Goal: Find specific page/section: Find specific page/section

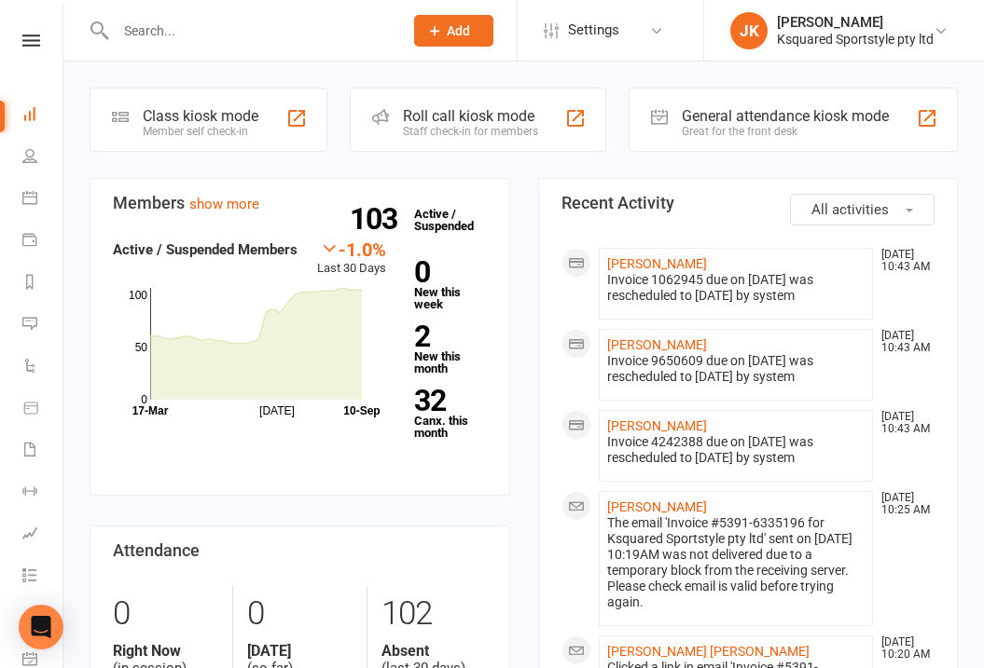
click at [282, 34] on input "text" at bounding box center [250, 31] width 280 height 26
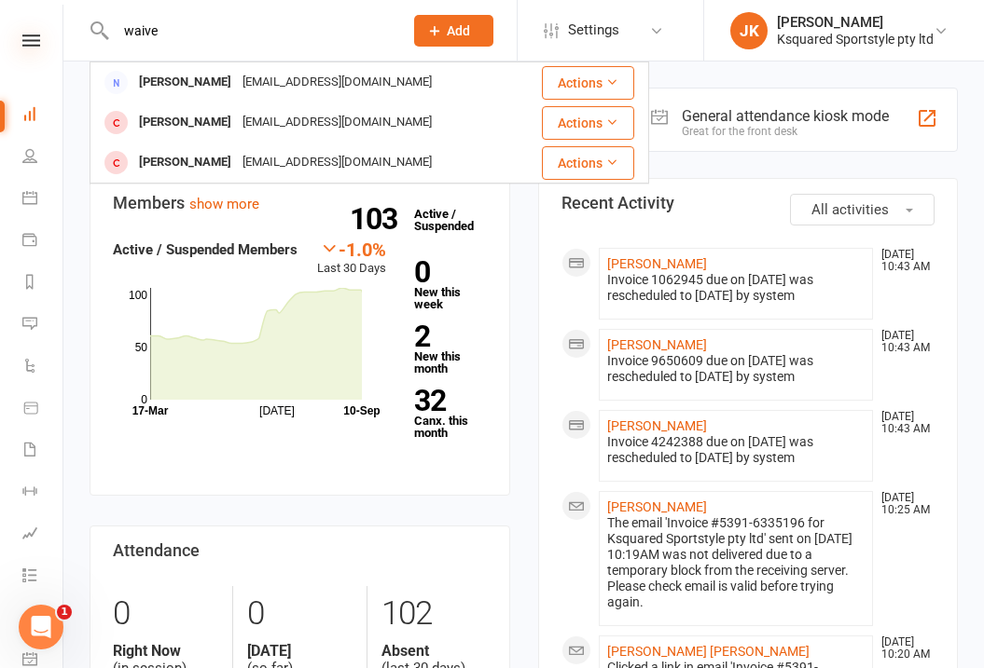
type input "waive"
click at [28, 42] on icon at bounding box center [31, 40] width 18 height 12
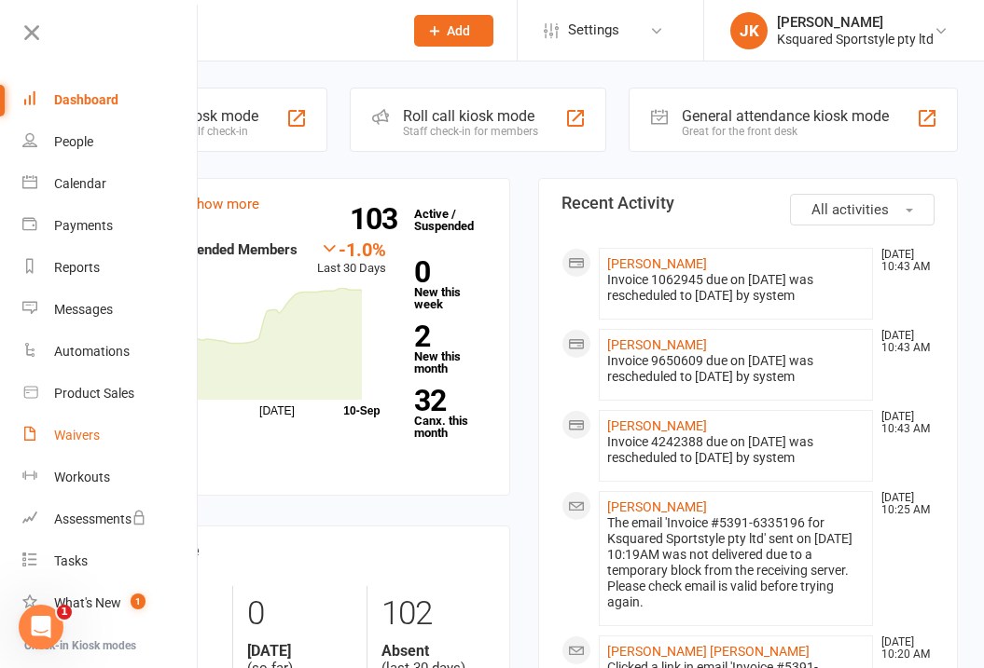
click at [93, 434] on div "Waivers" at bounding box center [77, 435] width 46 height 15
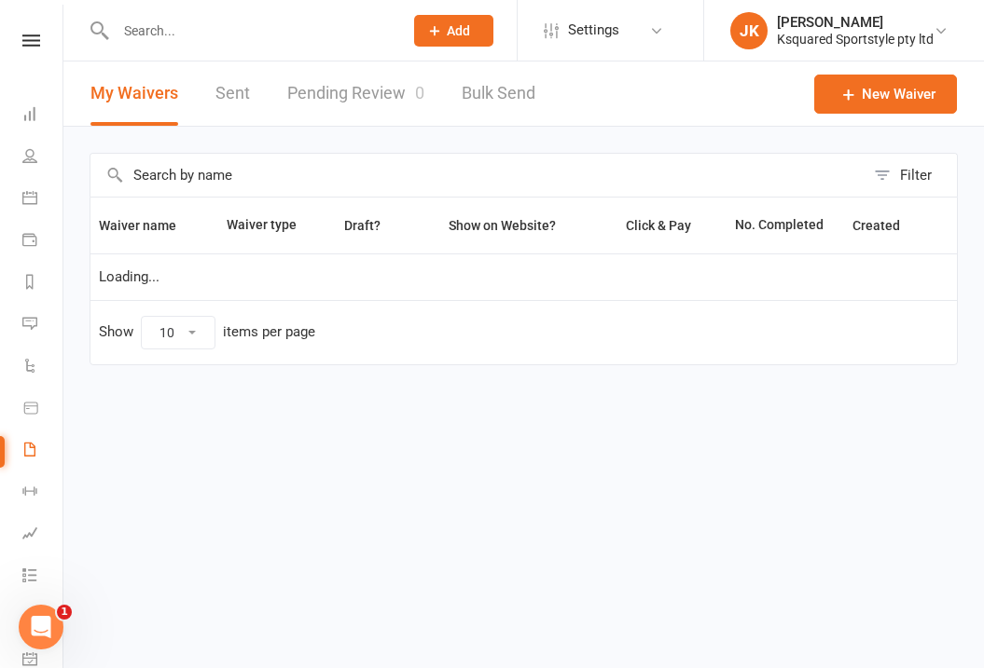
select select "100"
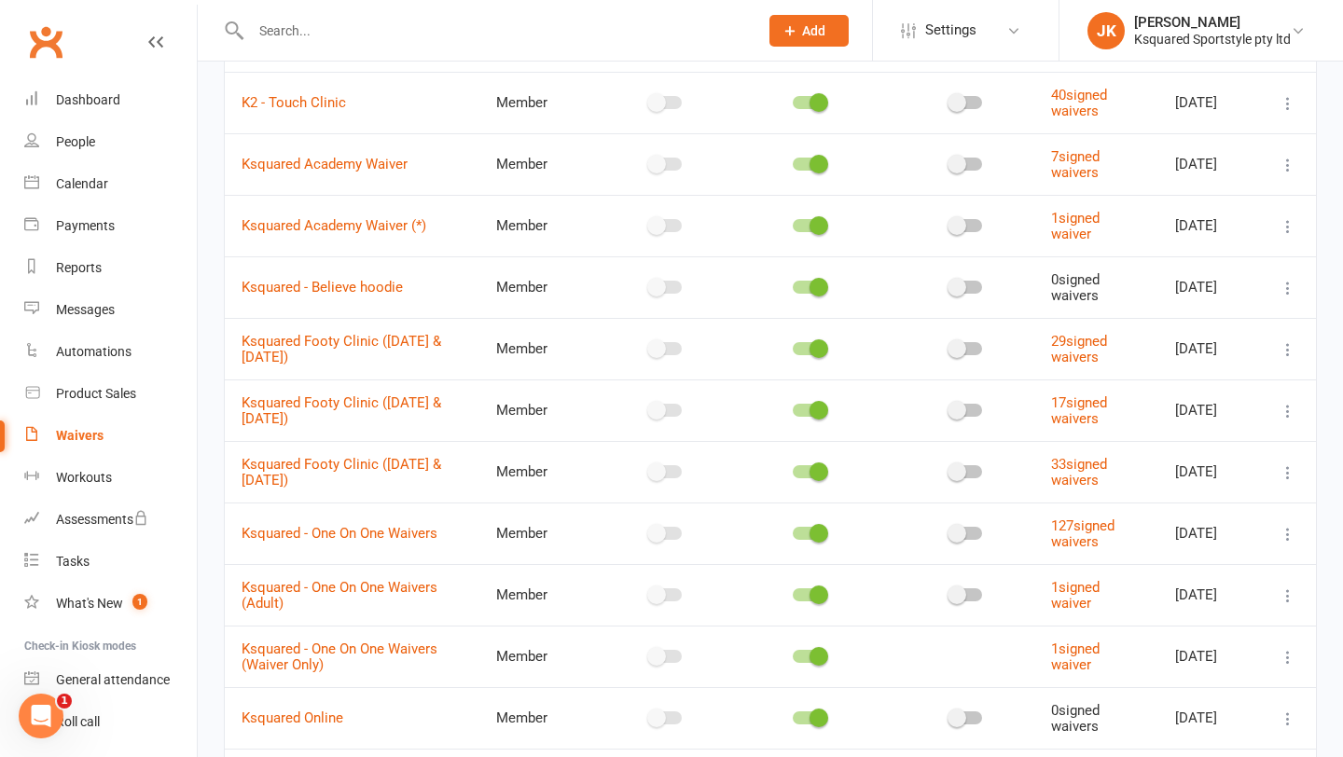
scroll to position [316, 0]
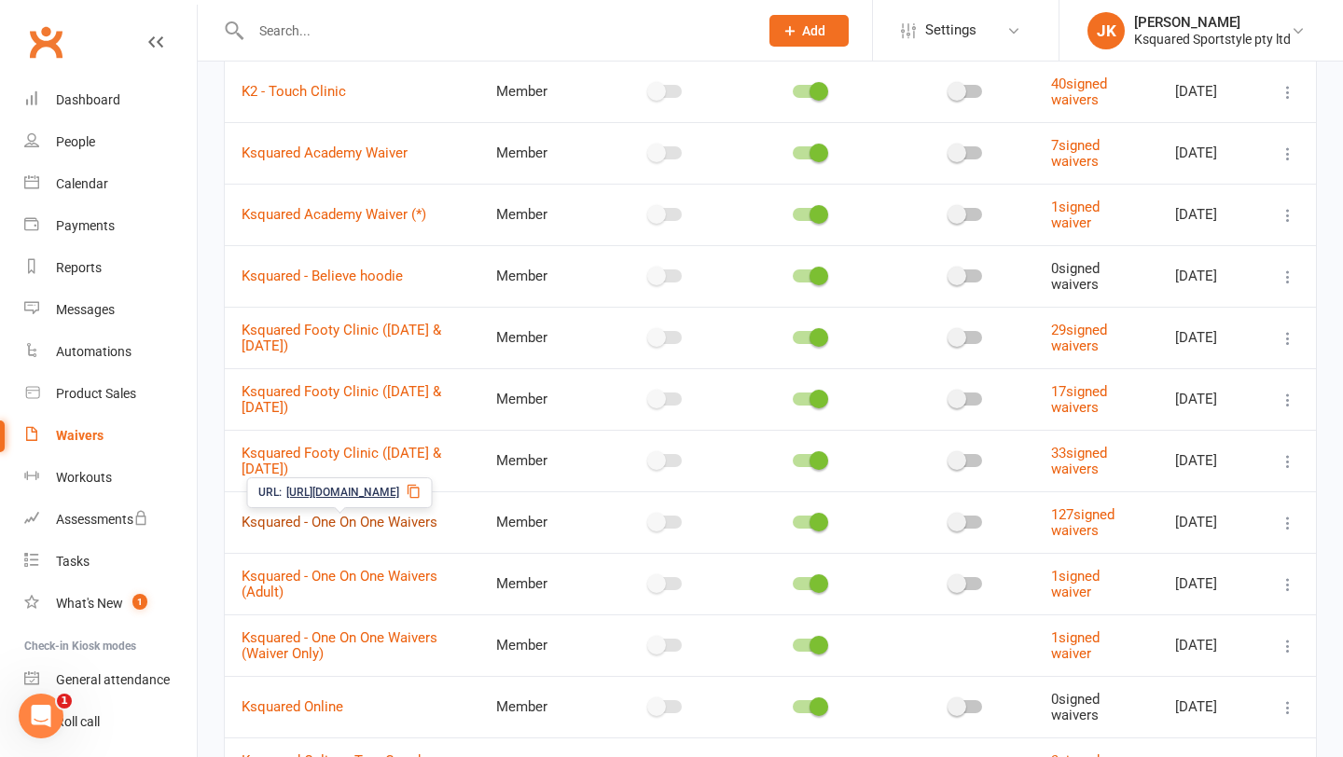
click at [371, 523] on link "Ksquared - One On One Waivers" at bounding box center [339, 522] width 196 height 17
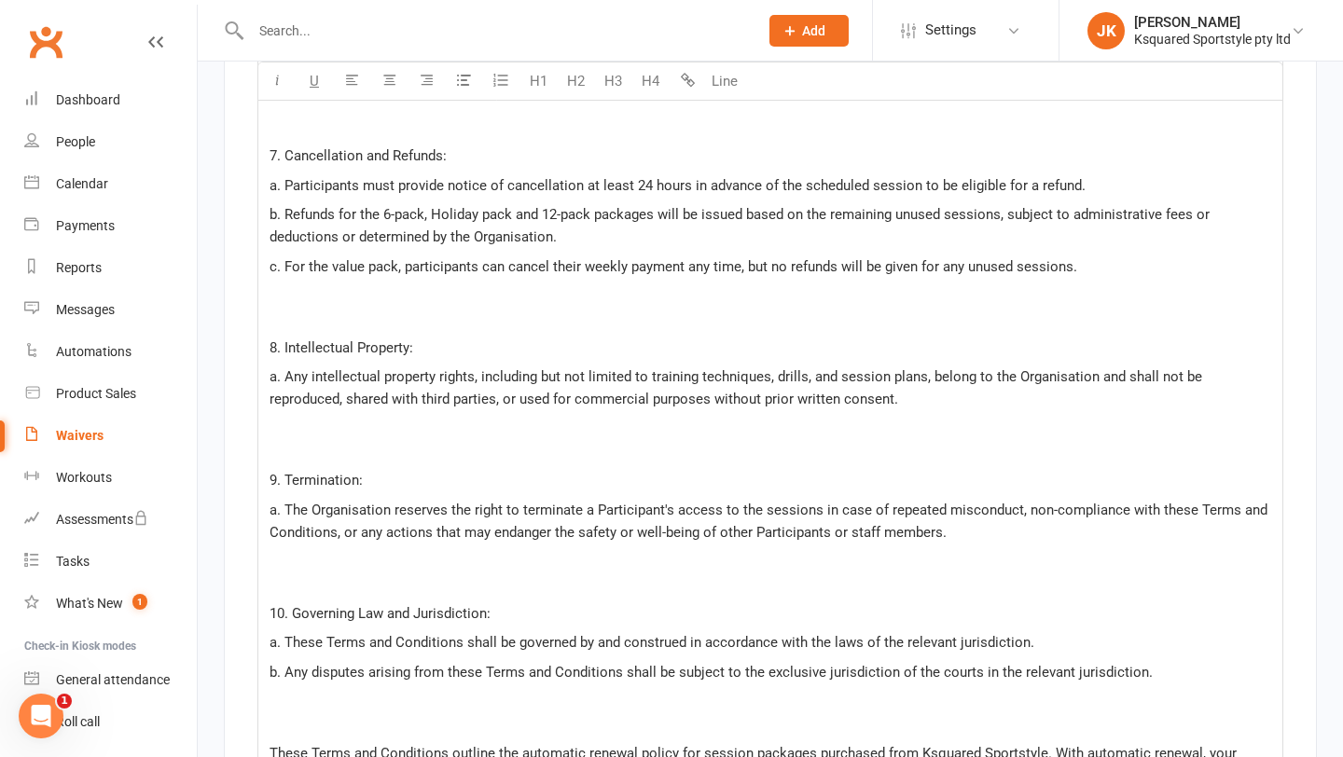
scroll to position [4805, 0]
